Goal: Information Seeking & Learning: Compare options

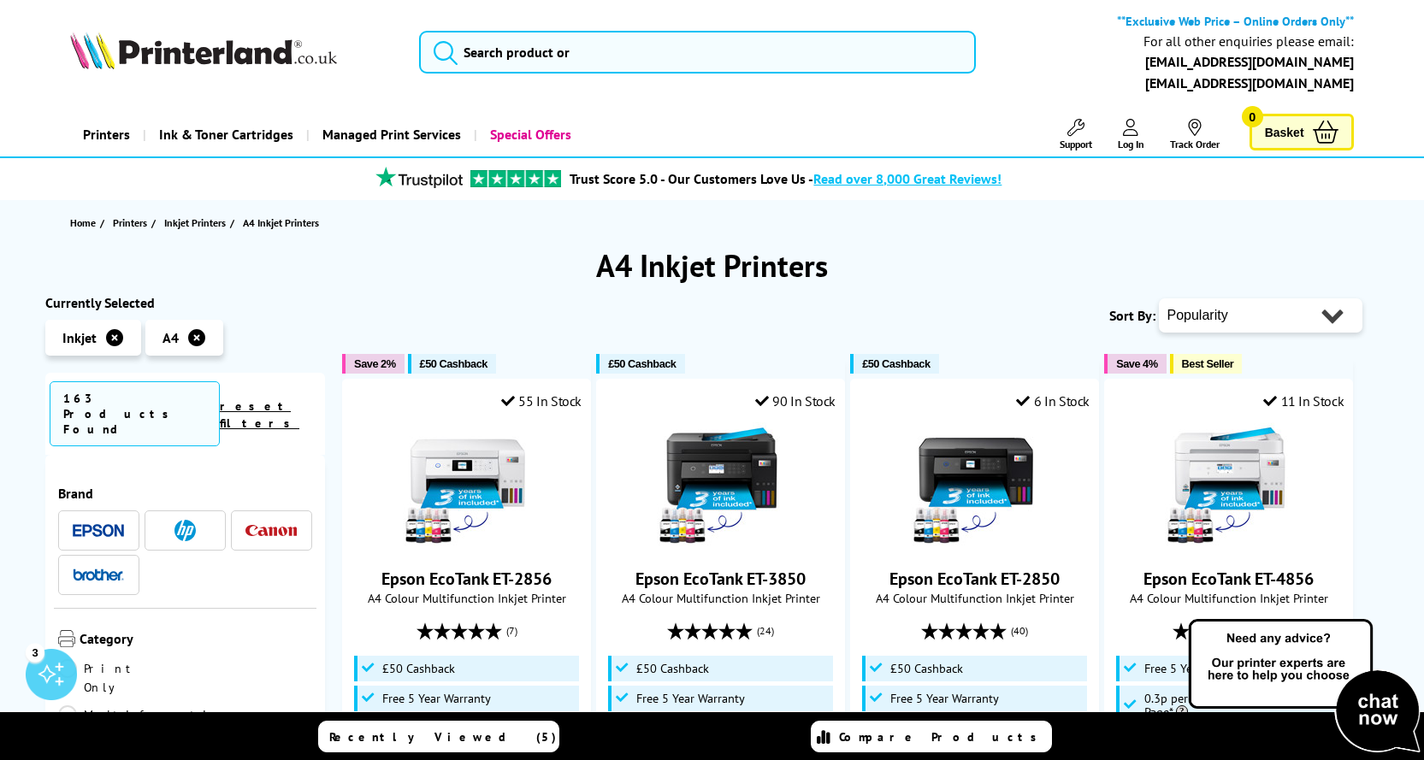
click at [1335, 316] on select "Popularity Rating Price - Low to High Price - High to Low Running Costs - Low t…" at bounding box center [1261, 316] width 204 height 34
select select "Price Ascending"
click at [1159, 299] on select "Popularity Rating Price - Low to High Price - High to Low Running Costs - Low t…" at bounding box center [1261, 316] width 204 height 34
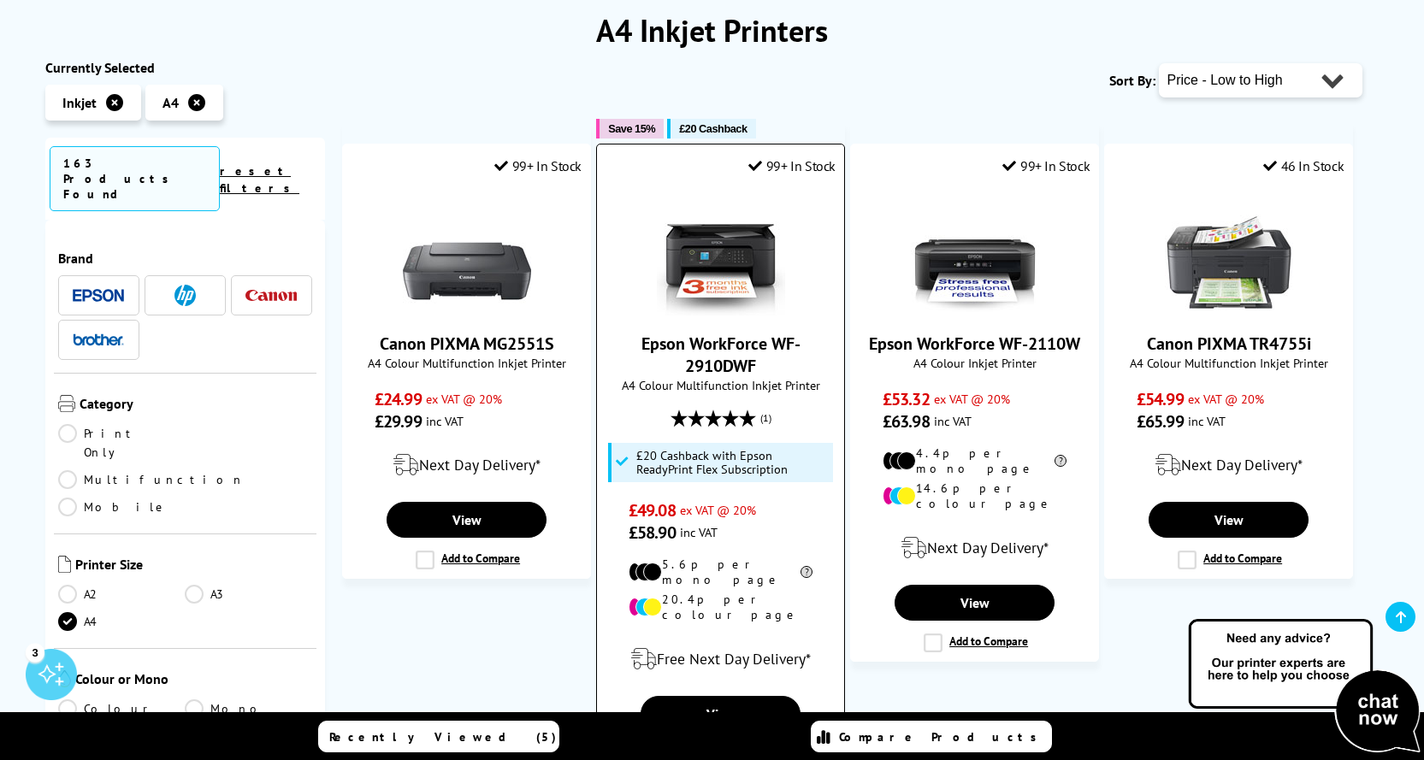
scroll to position [257, 0]
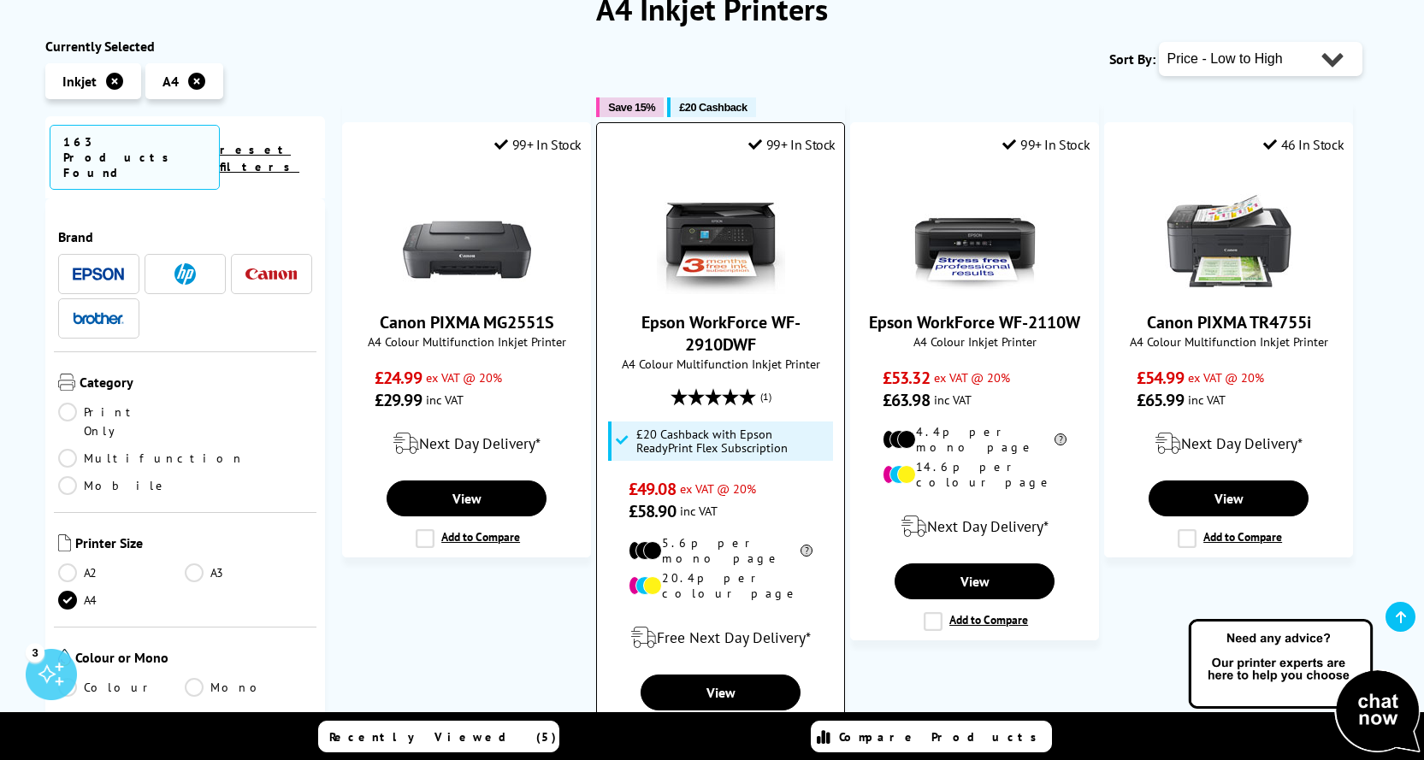
click at [715, 226] on img at bounding box center [721, 230] width 128 height 128
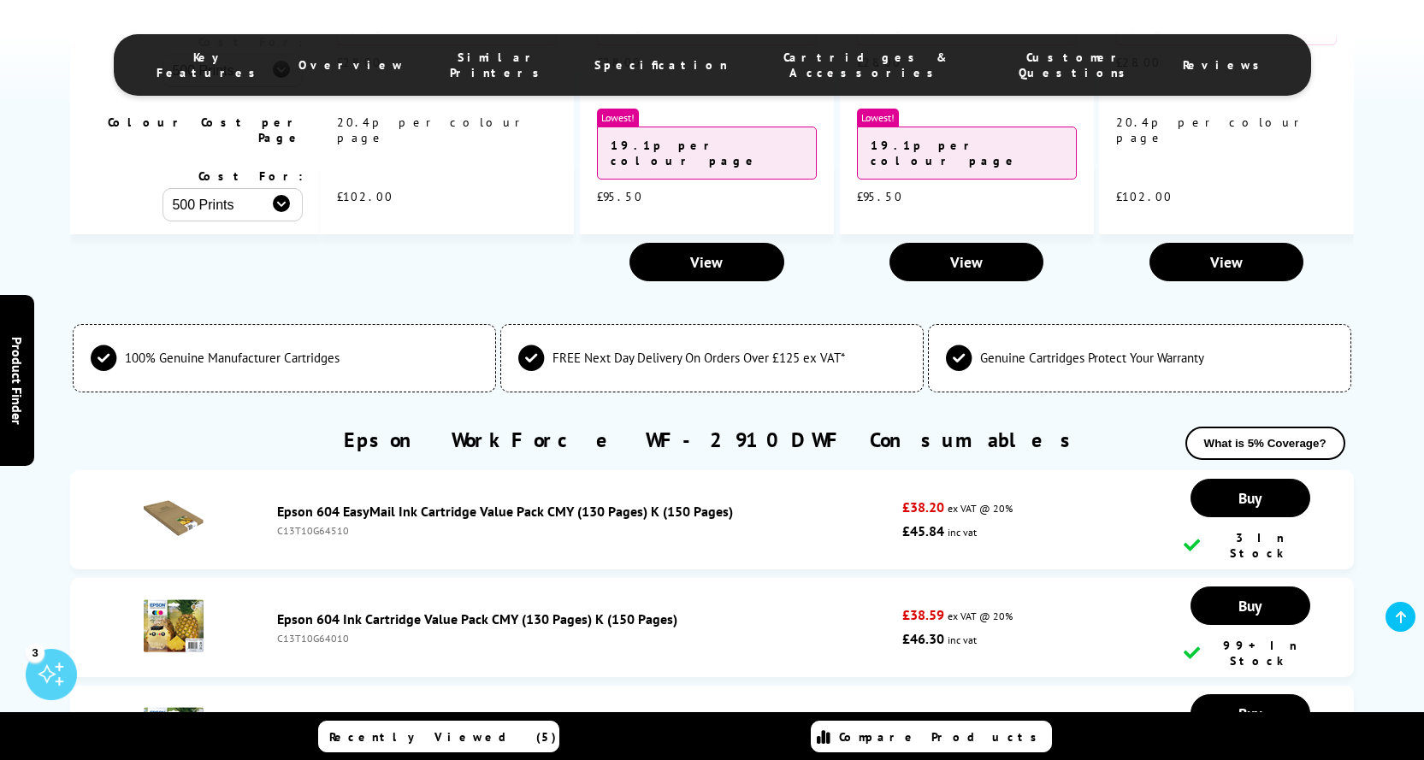
scroll to position [4192, 0]
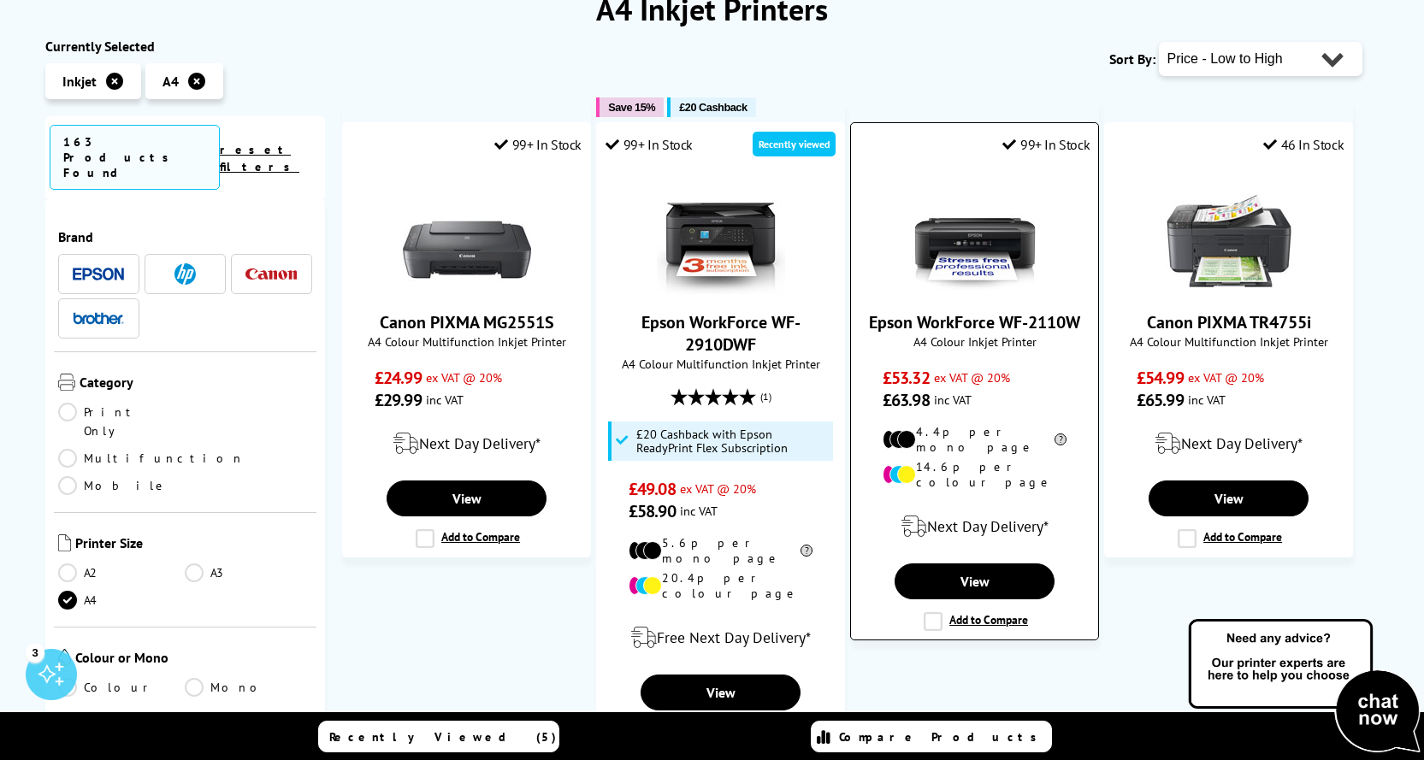
click at [964, 324] on link "Epson WorkForce WF-2110W" at bounding box center [974, 322] width 211 height 22
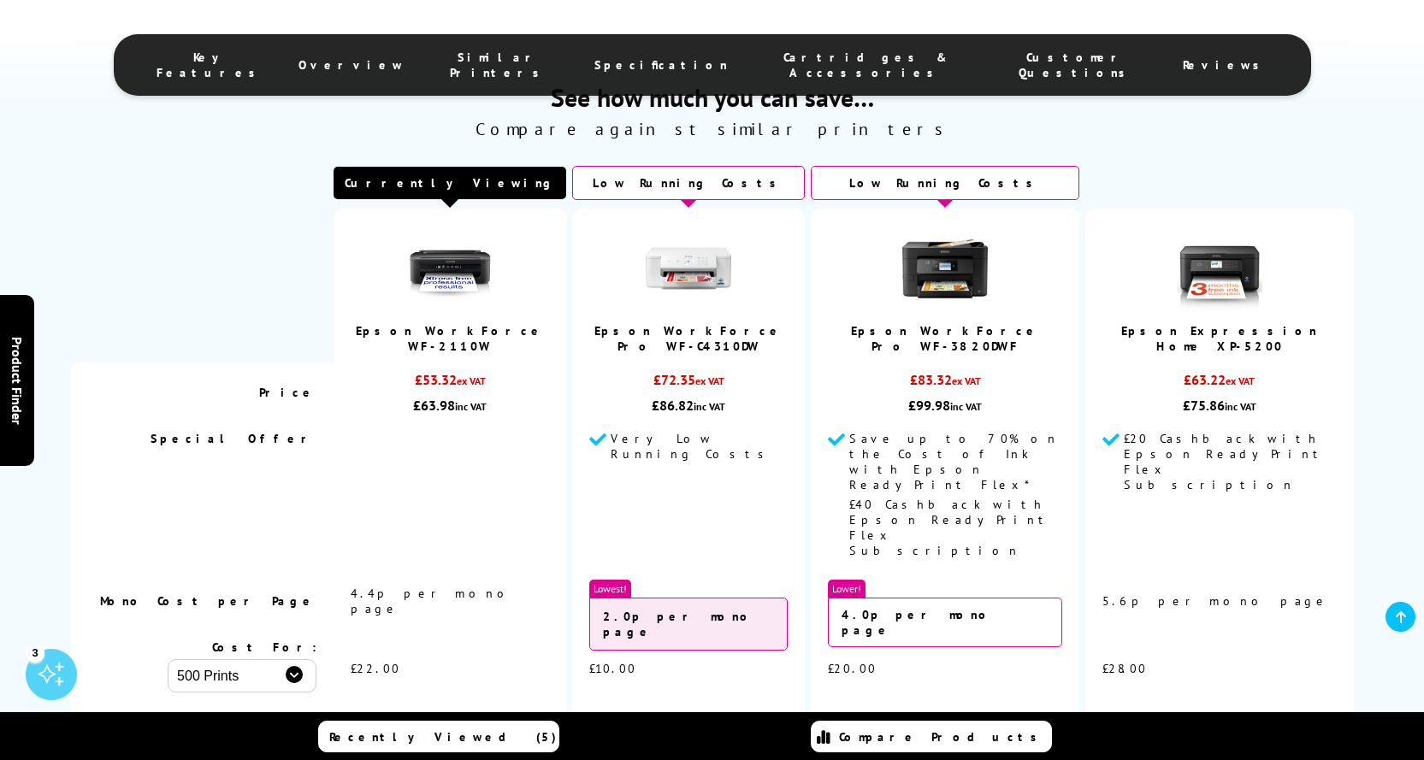
scroll to position [3054, 0]
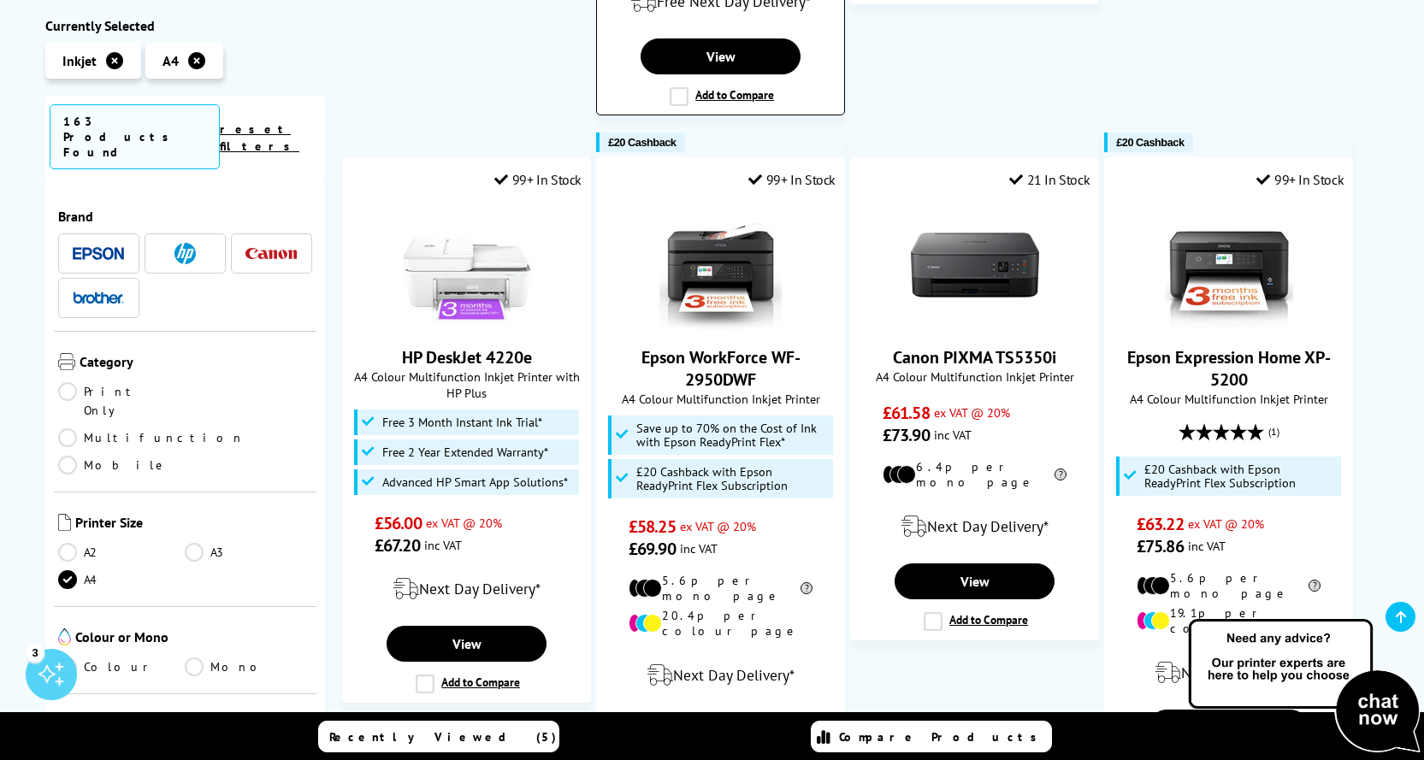
scroll to position [941, 0]
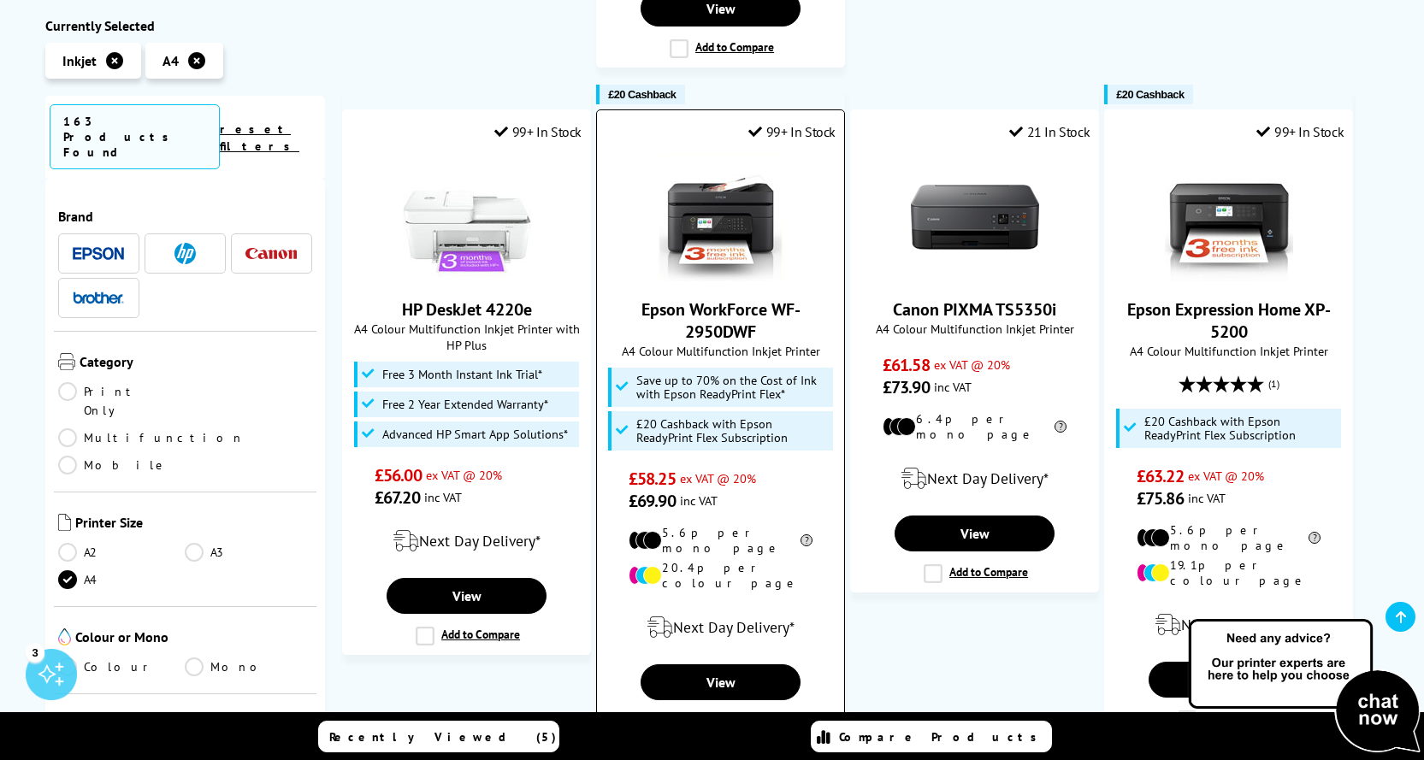
click at [731, 191] on img at bounding box center [721, 217] width 128 height 128
